Goal: Information Seeking & Learning: Learn about a topic

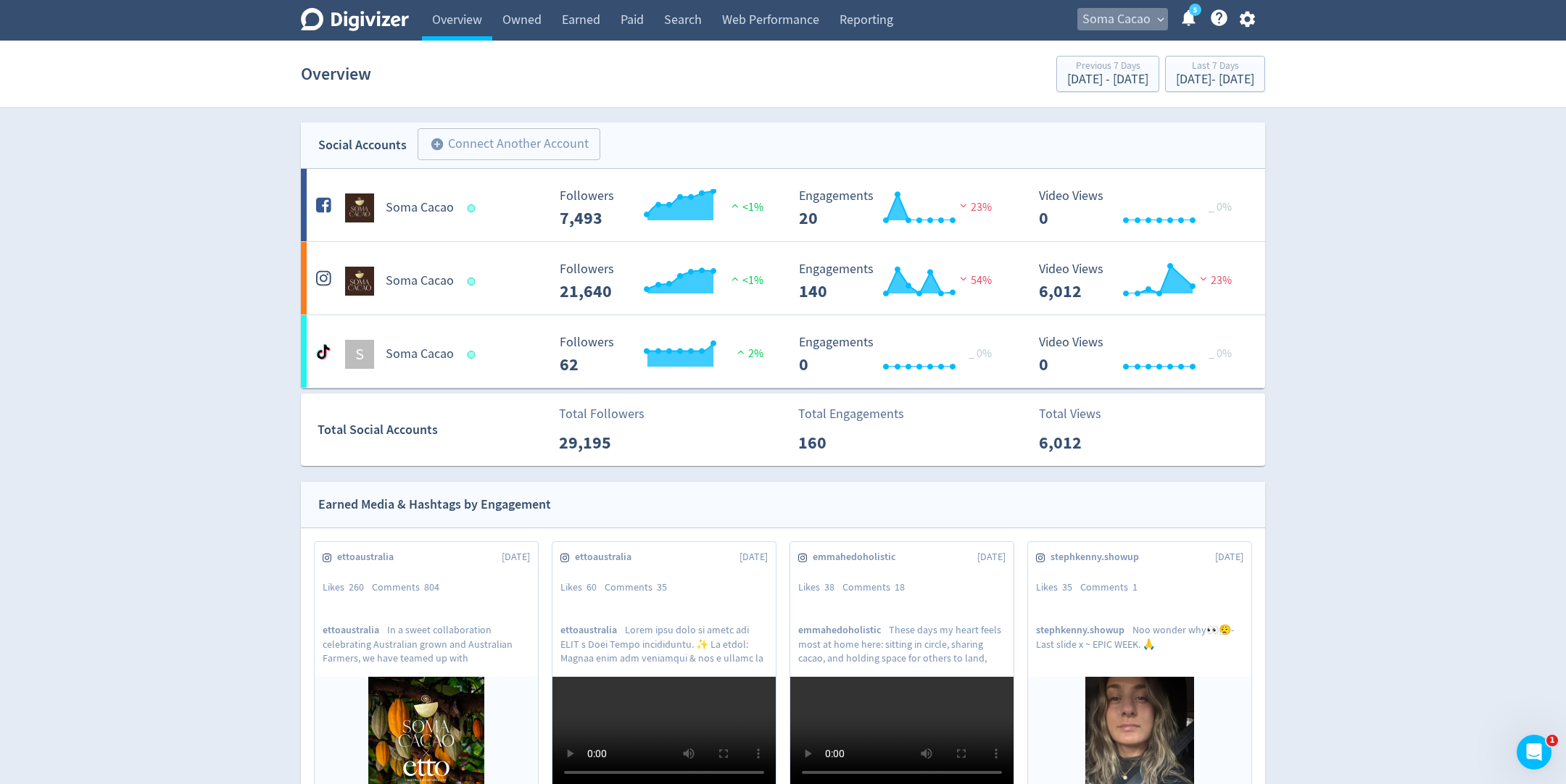
click at [1150, 21] on button "Soma Cacao expand_more" at bounding box center [1123, 19] width 90 height 23
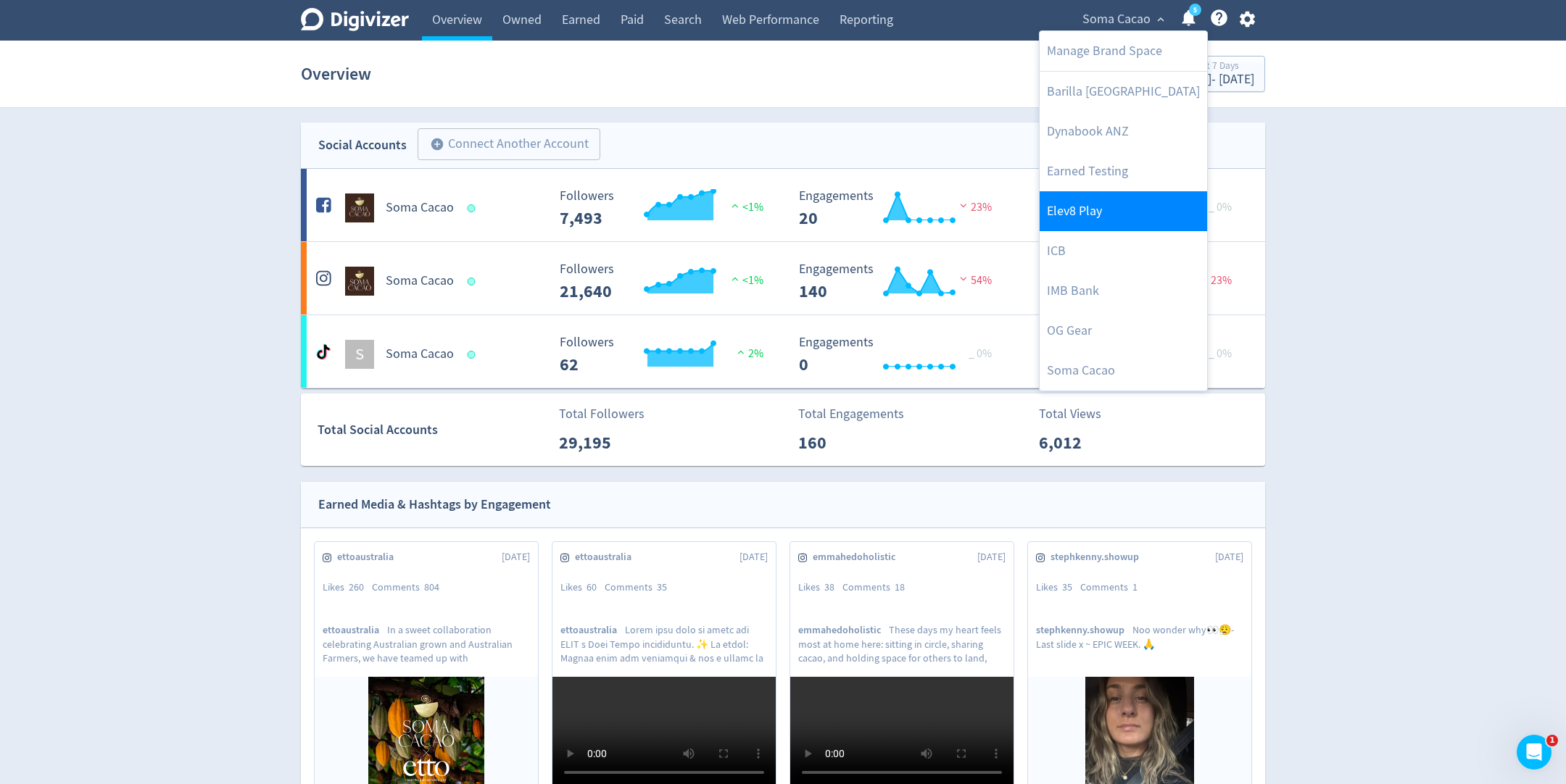
click at [1097, 212] on link "Elev8 Play" at bounding box center [1123, 212] width 167 height 40
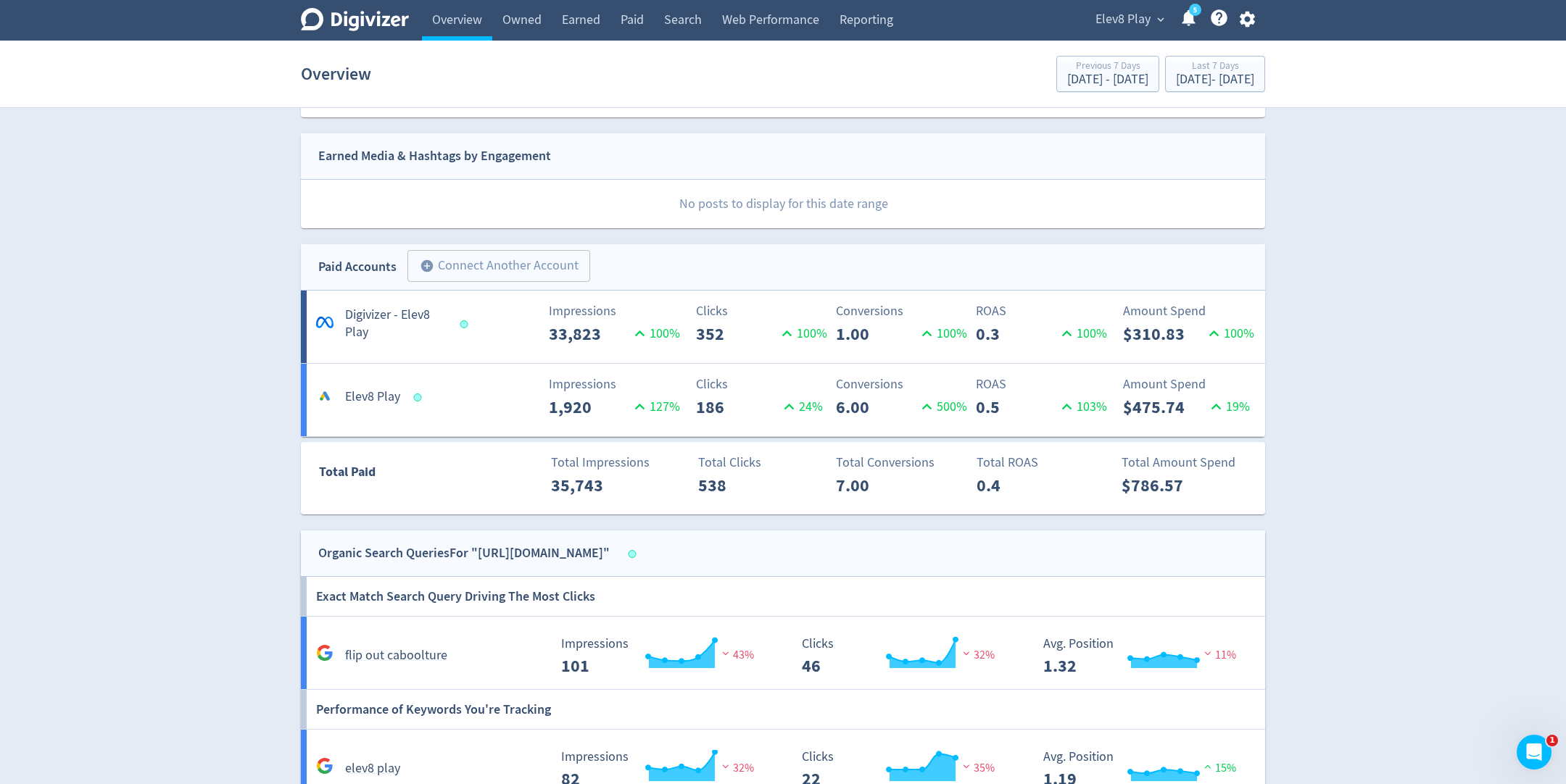
scroll to position [362, 0]
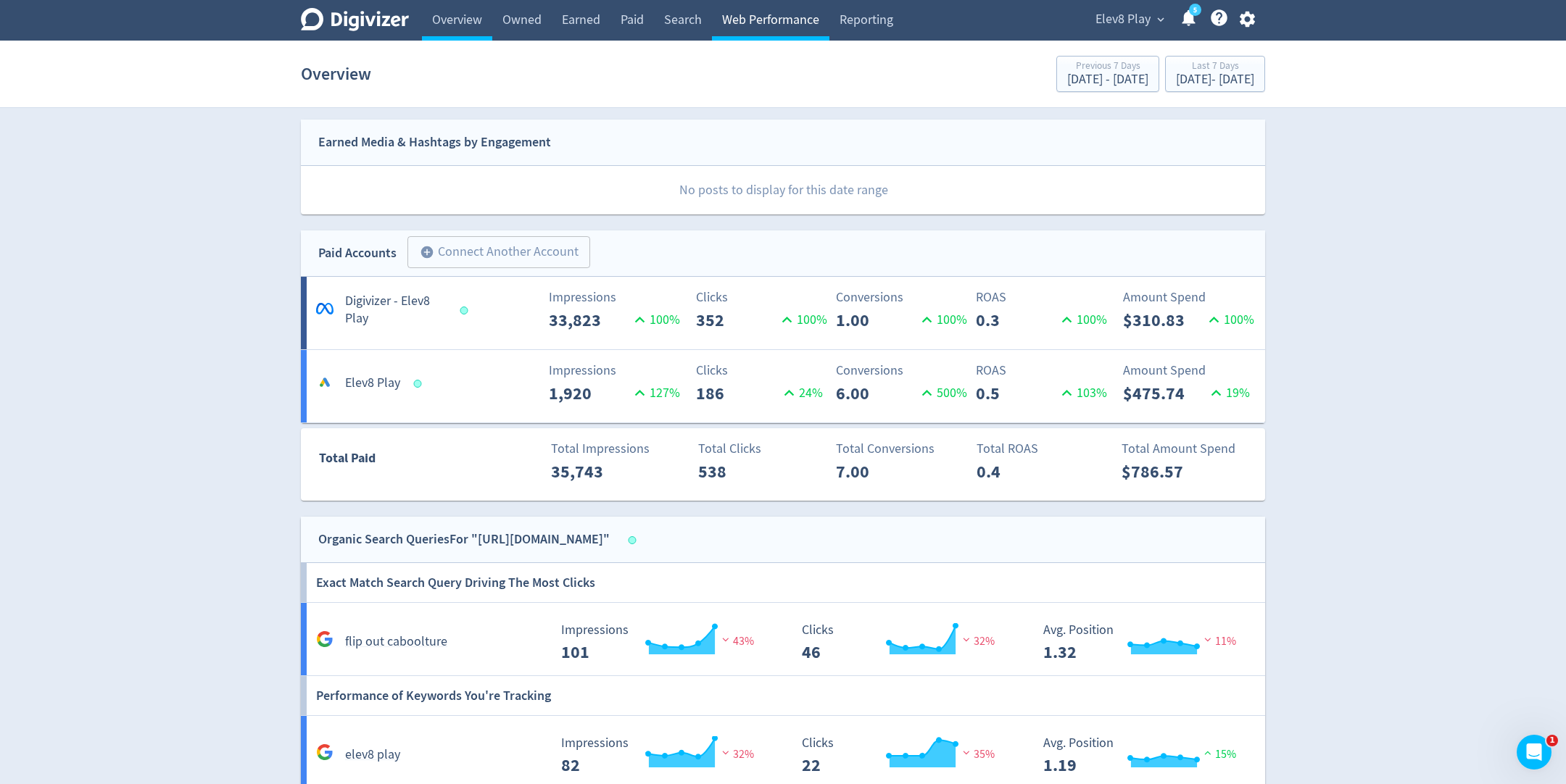
click at [812, 4] on link "Web Performance" at bounding box center [770, 20] width 118 height 41
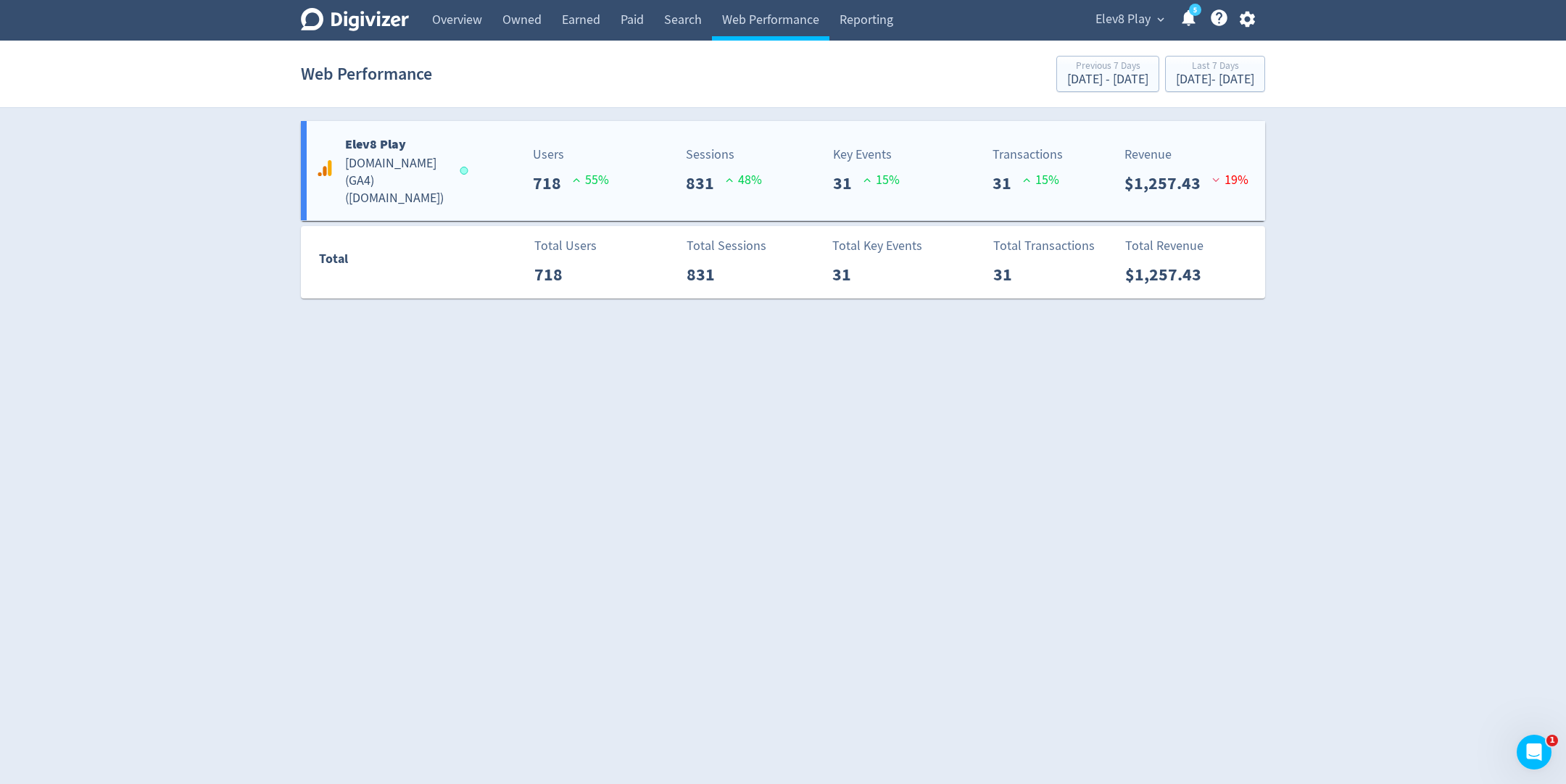
click at [557, 179] on p "718" at bounding box center [553, 183] width 40 height 26
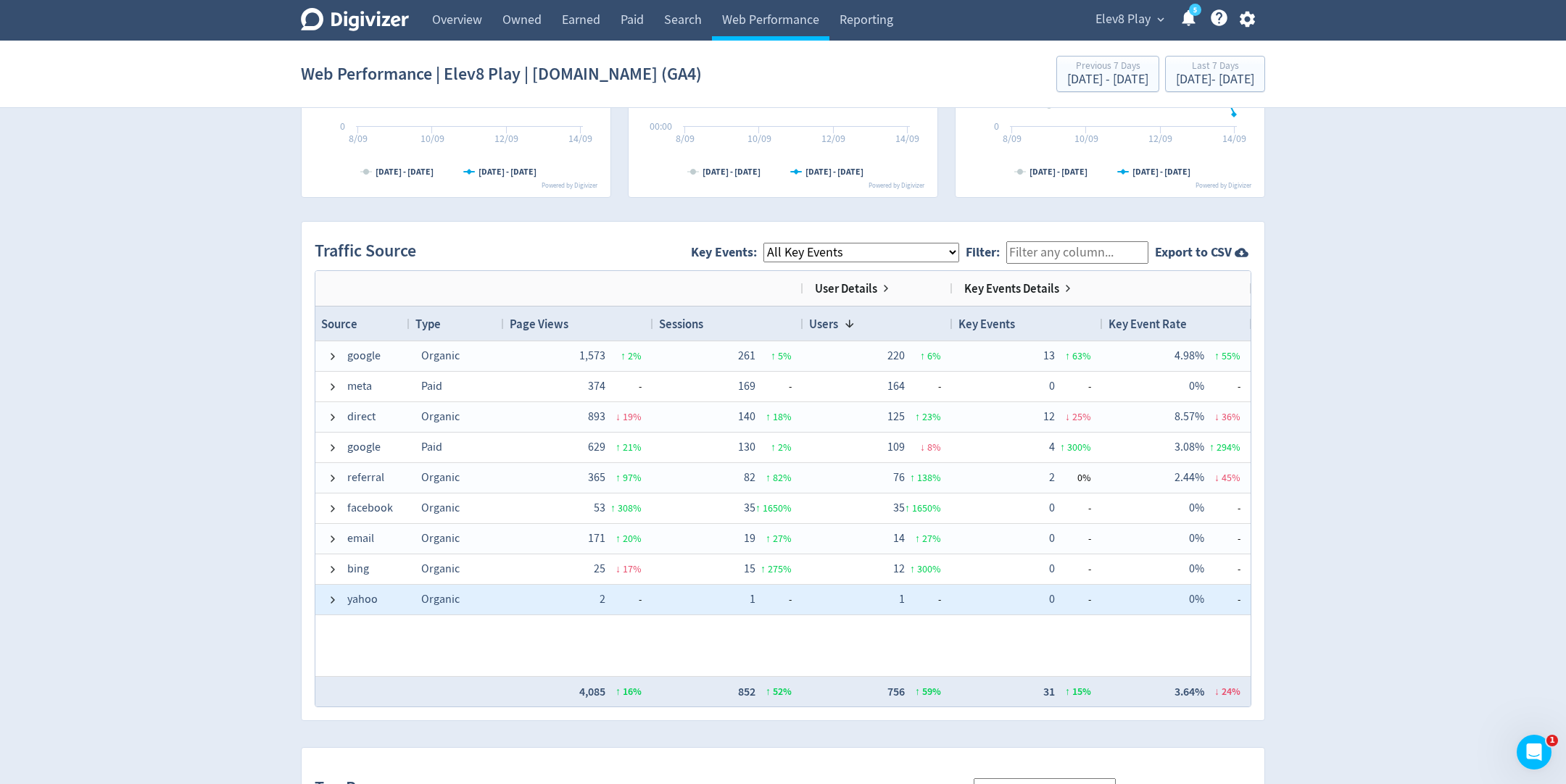
scroll to position [842, 0]
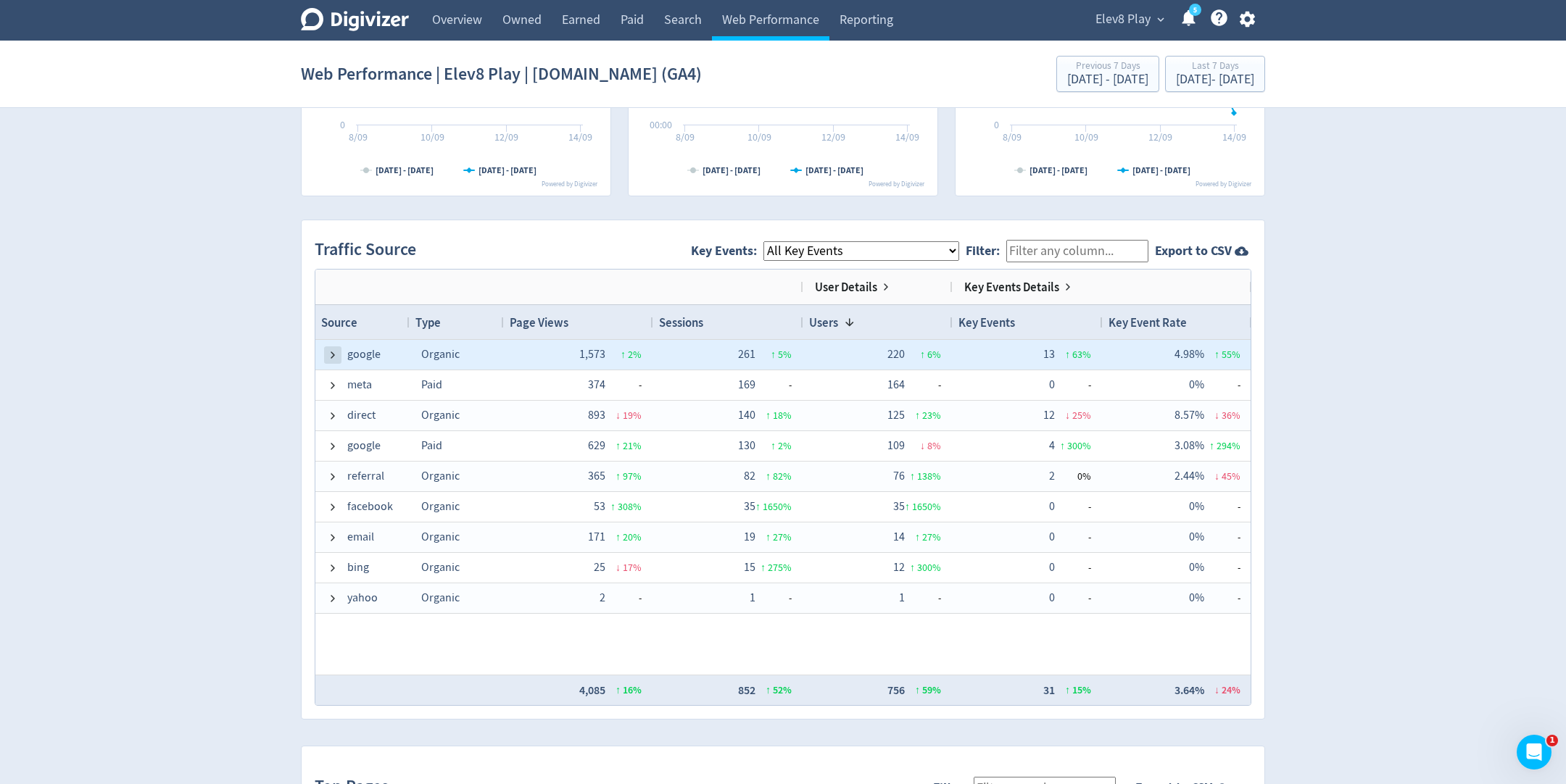
click at [328, 351] on span at bounding box center [333, 355] width 12 height 12
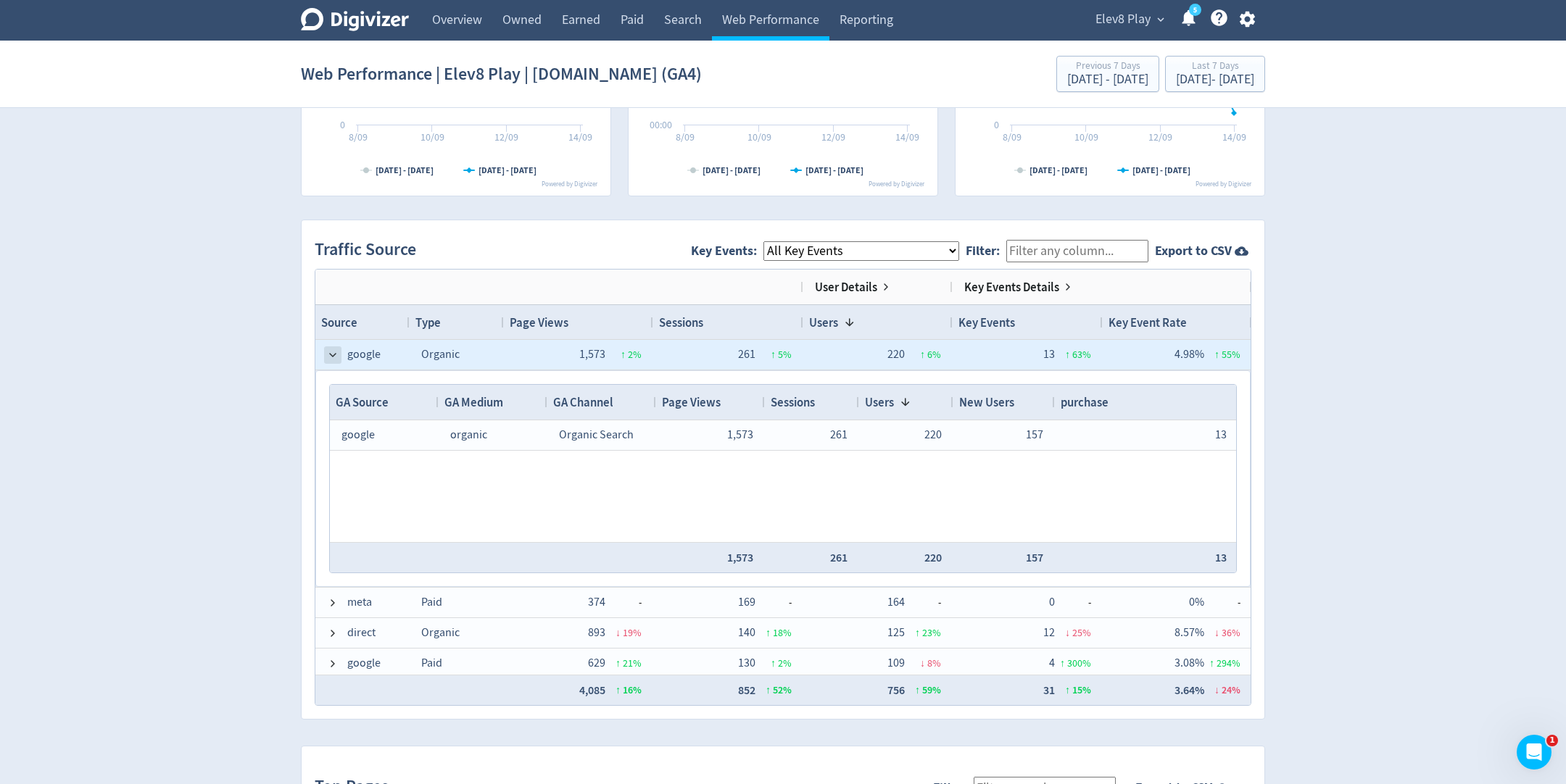
click at [327, 349] on span at bounding box center [333, 355] width 12 height 12
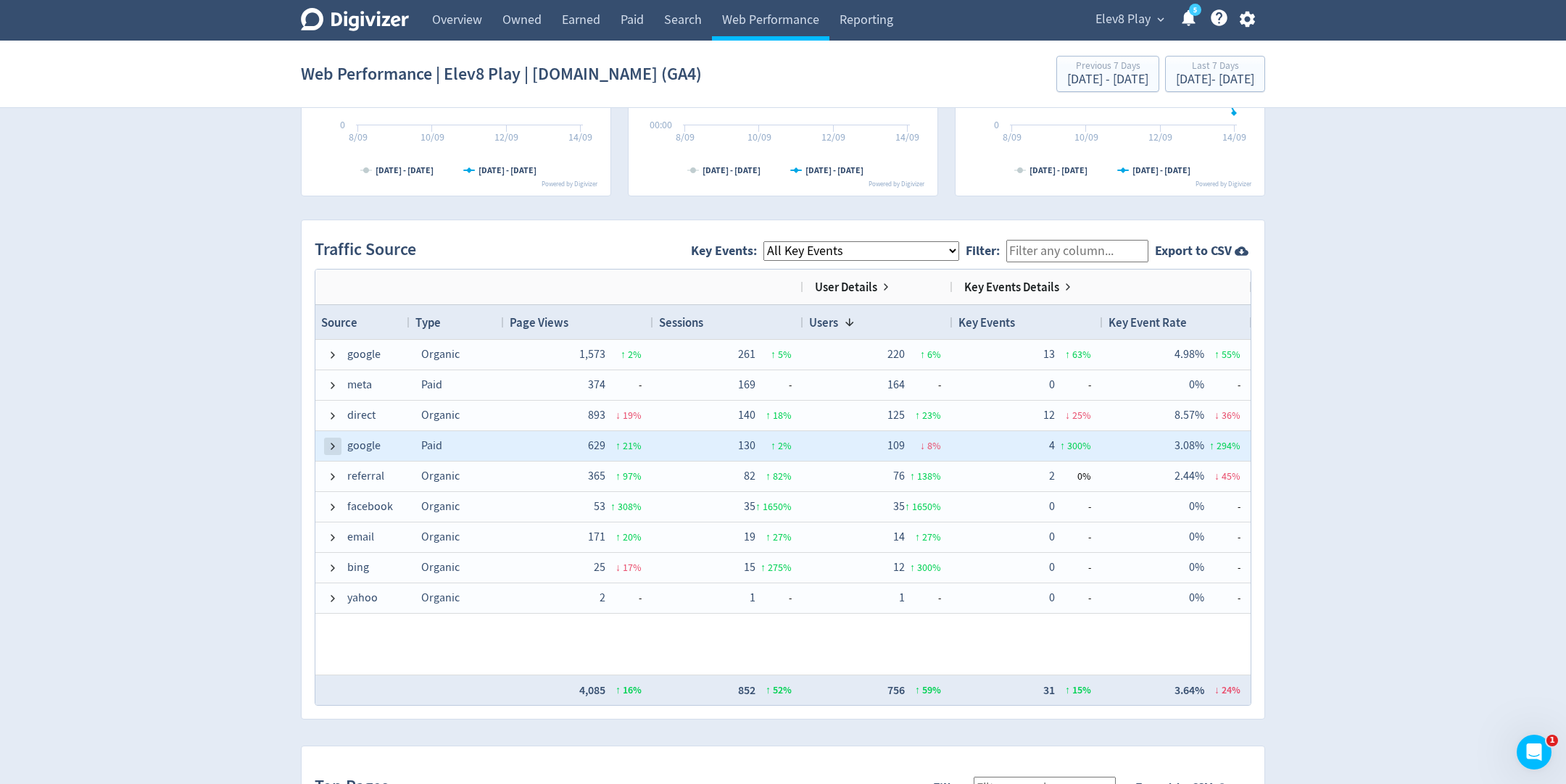
click at [329, 444] on span at bounding box center [333, 447] width 12 height 12
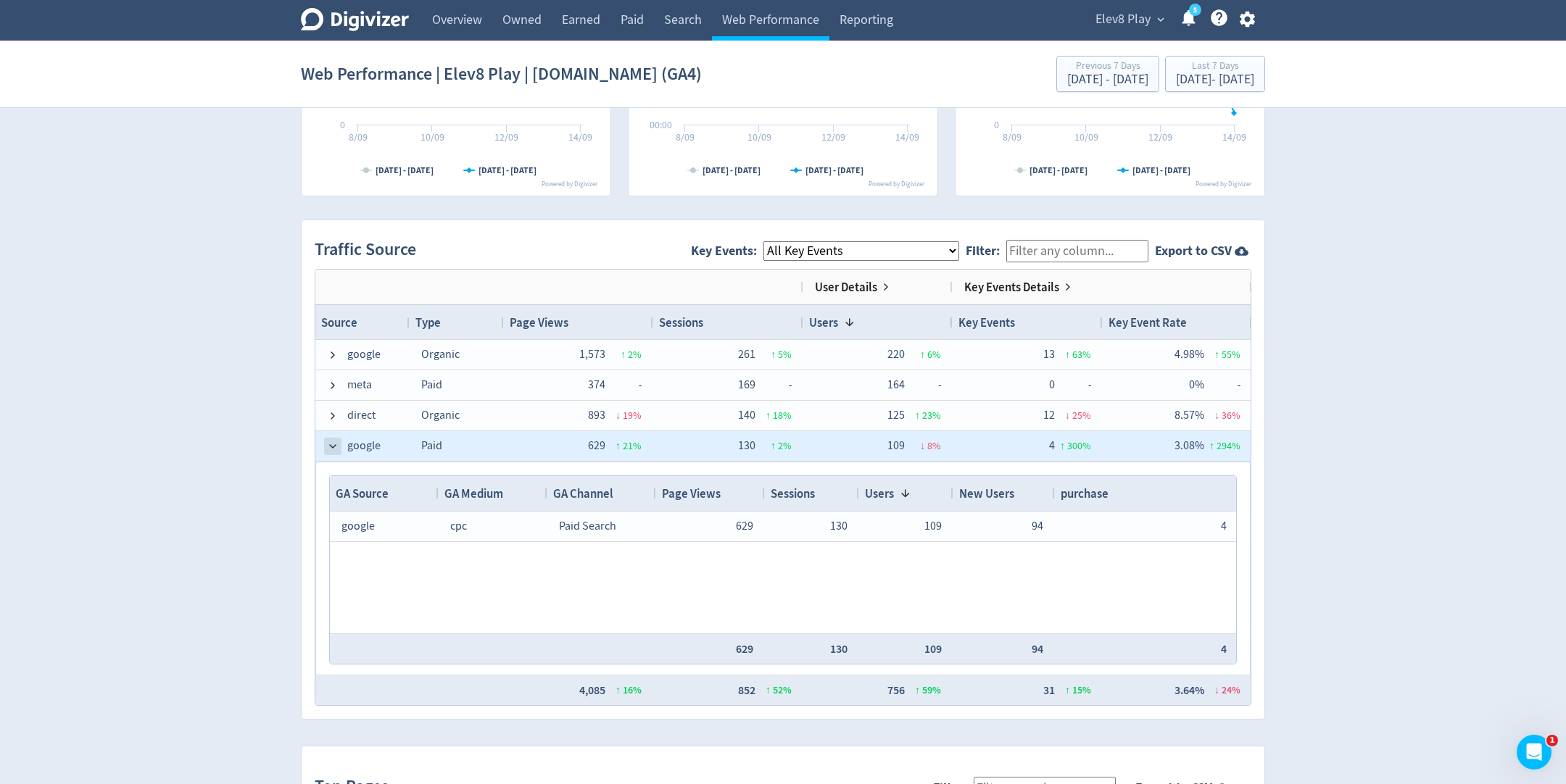
click at [328, 443] on span at bounding box center [333, 447] width 12 height 12
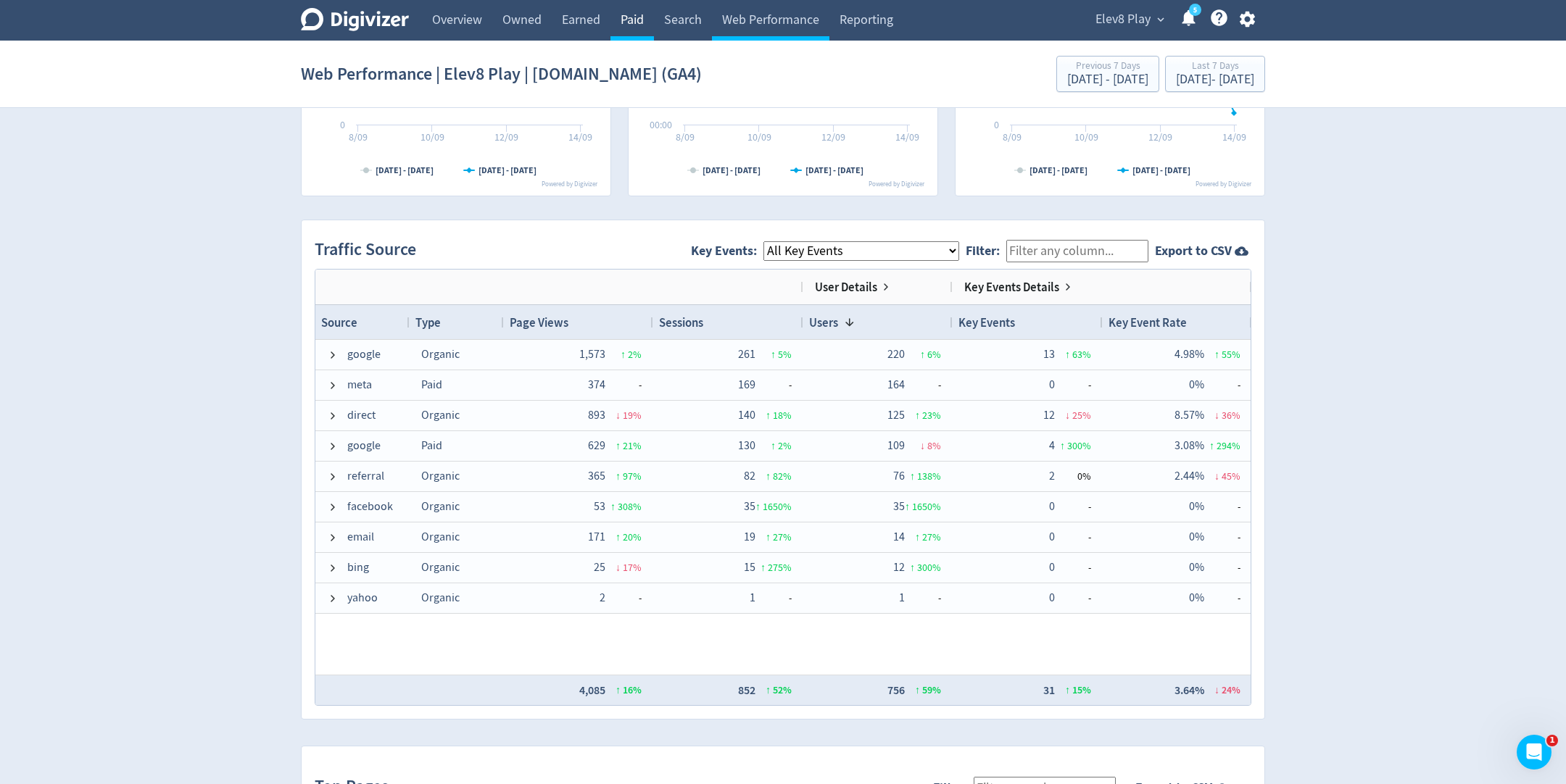
click at [631, 22] on link "Paid" at bounding box center [632, 20] width 44 height 41
